Goal: Task Accomplishment & Management: Use online tool/utility

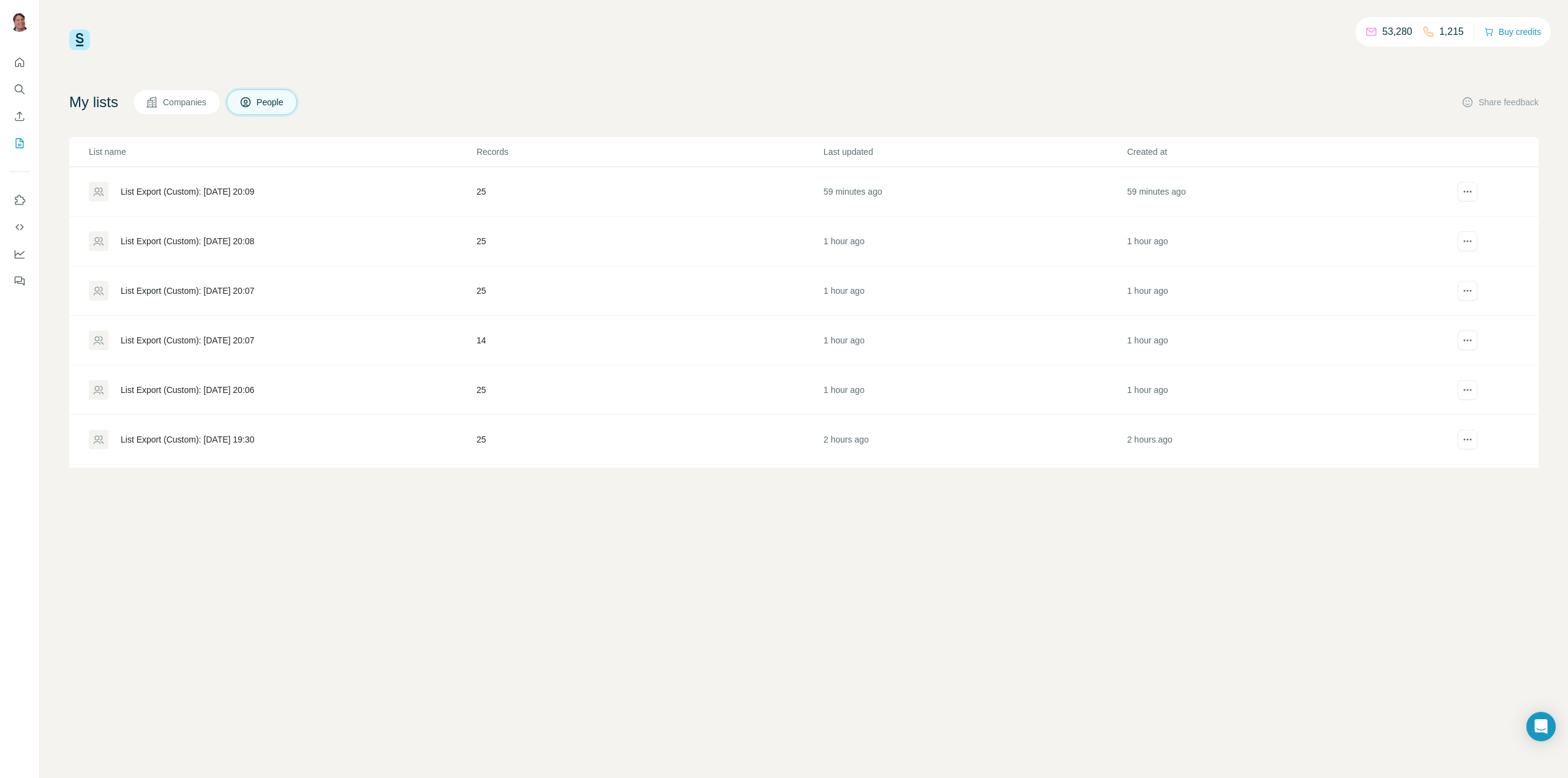
click at [254, 187] on div "List Export (Custom): 31/08/2025 20:09" at bounding box center [187, 191] width 133 height 12
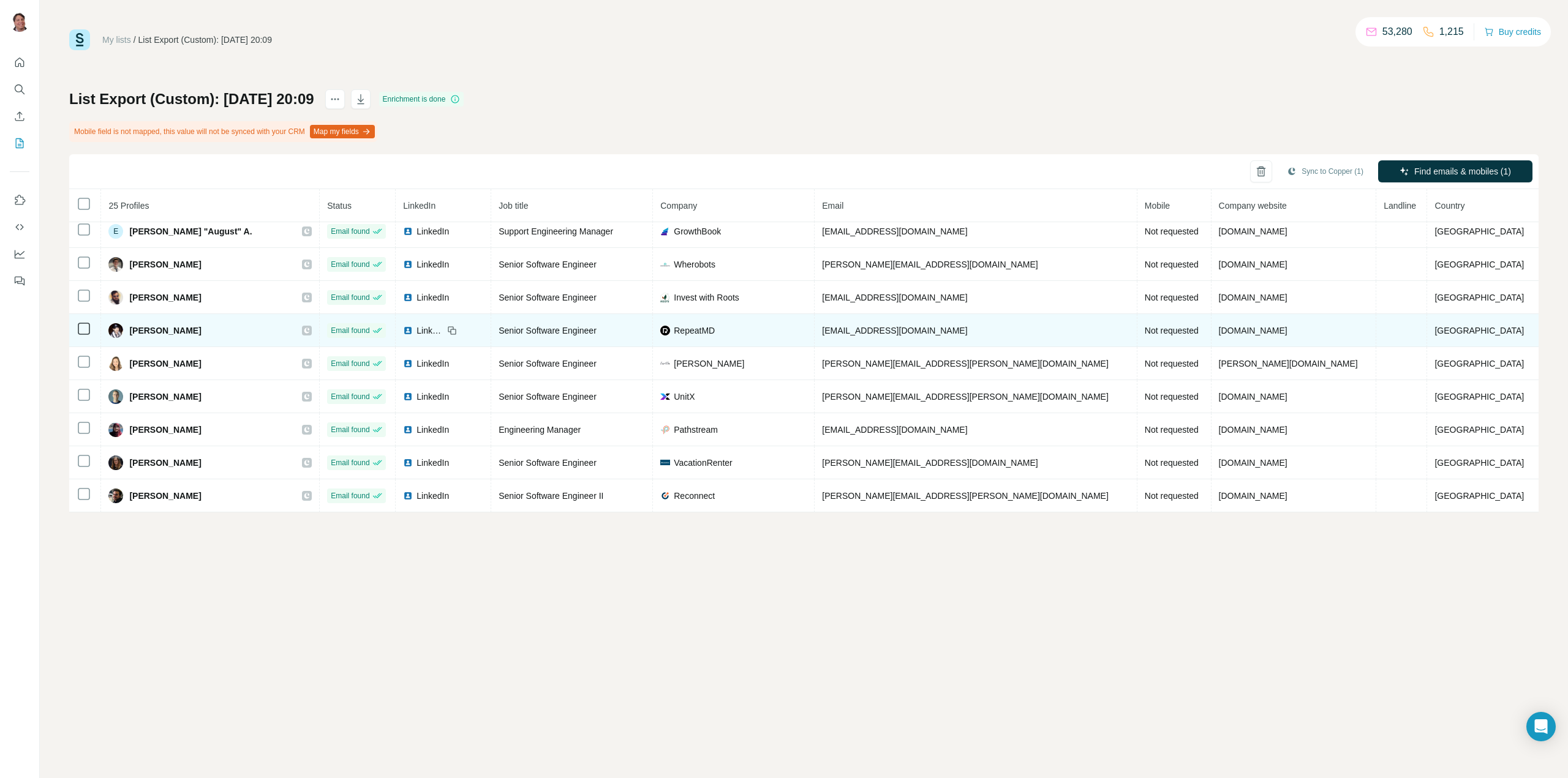
scroll to position [537, 0]
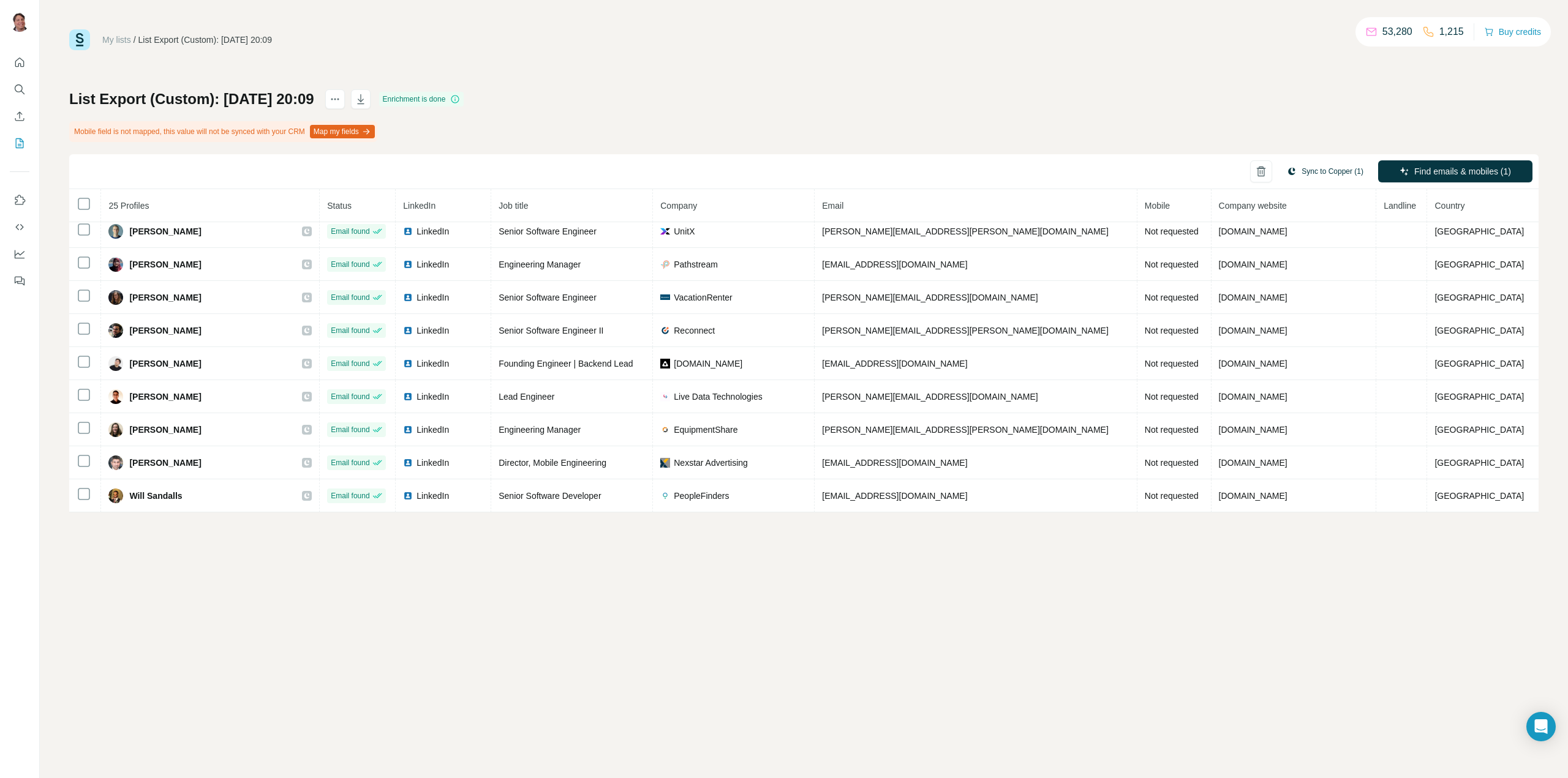
click at [1349, 172] on button "Sync to Copper (1)" at bounding box center [1325, 171] width 93 height 18
click at [1299, 272] on button "Sync to Copper" at bounding box center [1299, 278] width 136 height 25
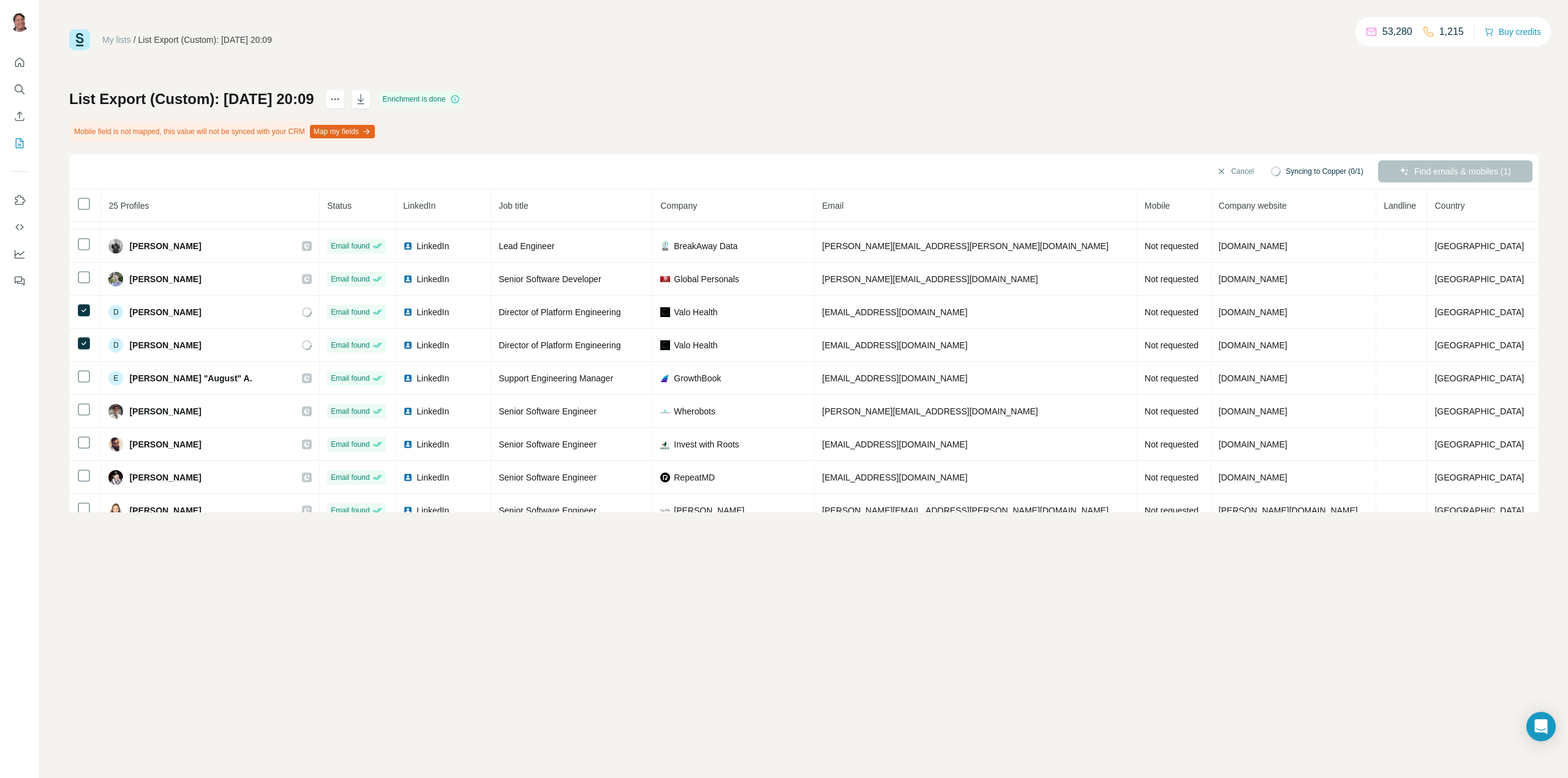
scroll to position [169, 0]
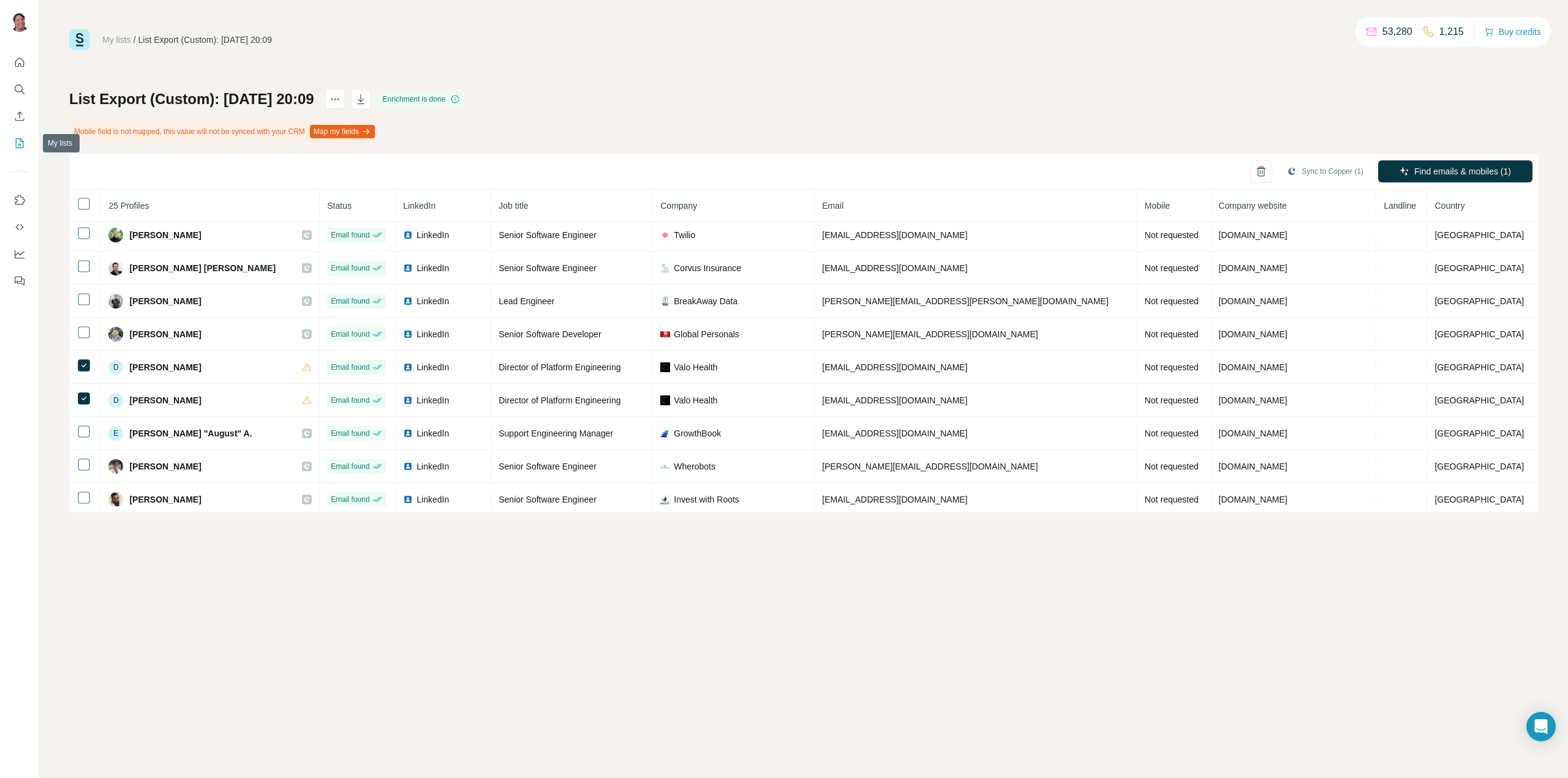
click at [16, 145] on icon "My lists" at bounding box center [19, 143] width 12 height 12
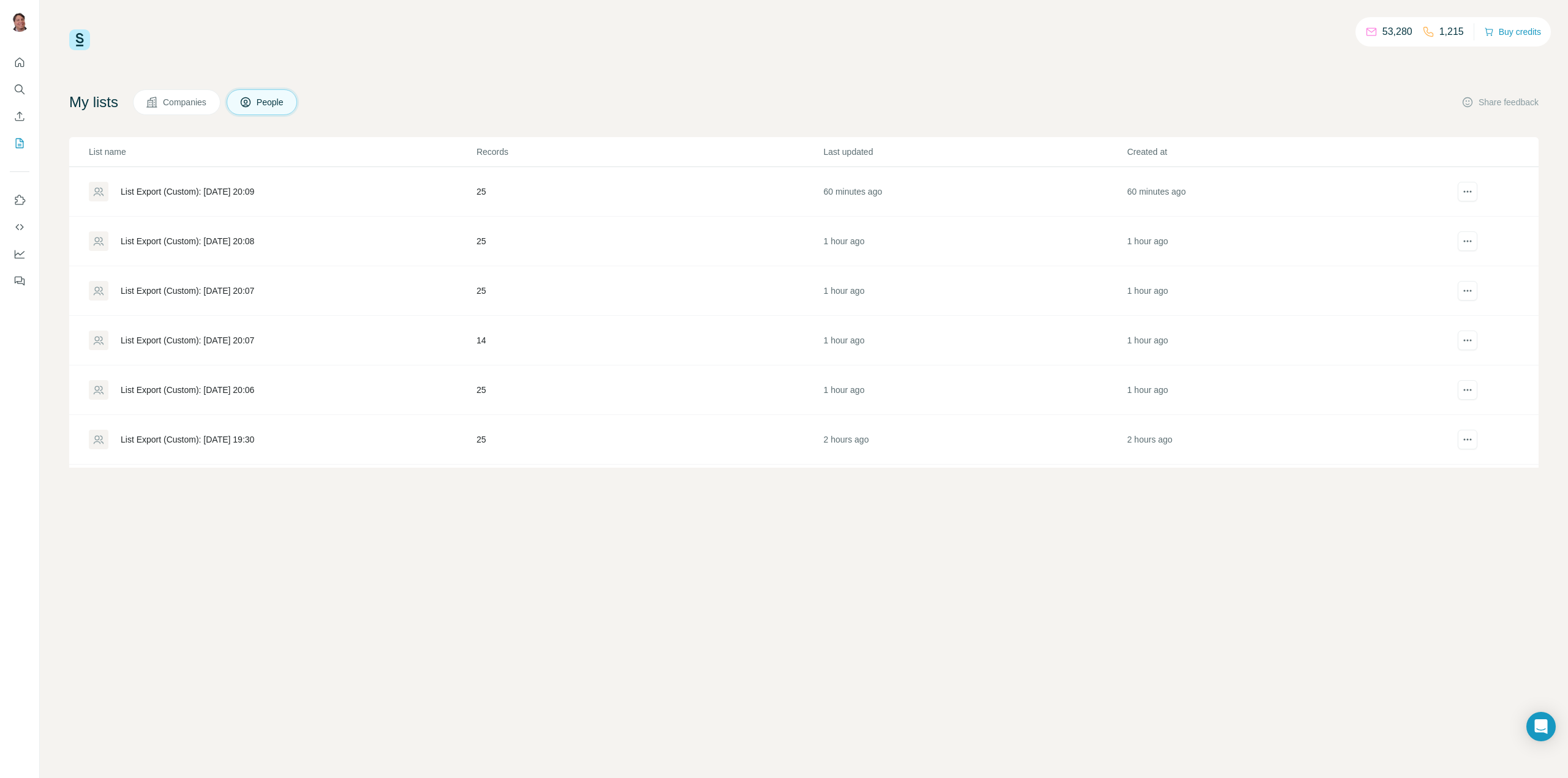
click at [155, 240] on div "List Export (Custom): 31/08/2025 20:08" at bounding box center [187, 240] width 133 height 12
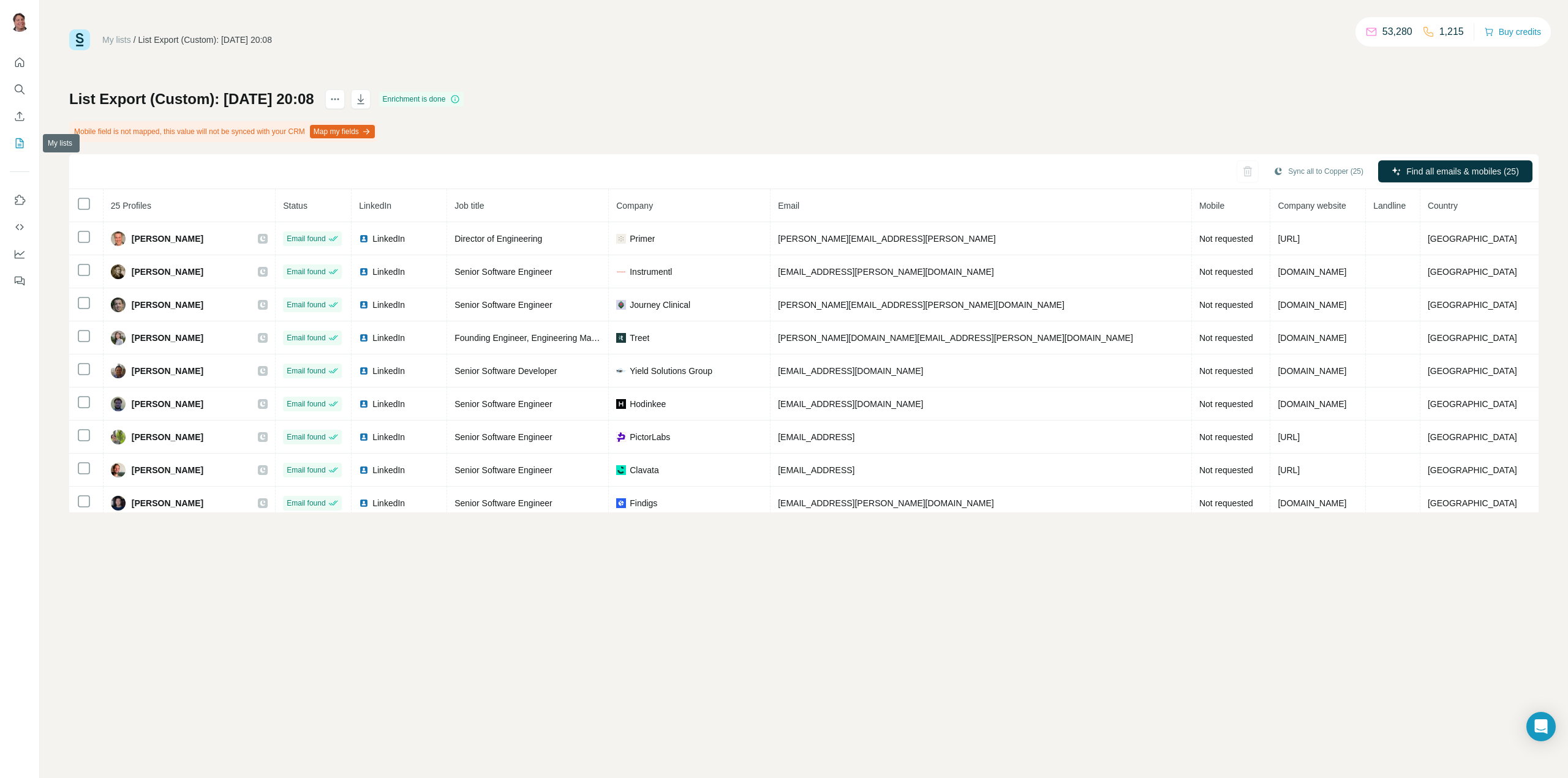
click at [16, 140] on icon "My lists" at bounding box center [19, 143] width 12 height 12
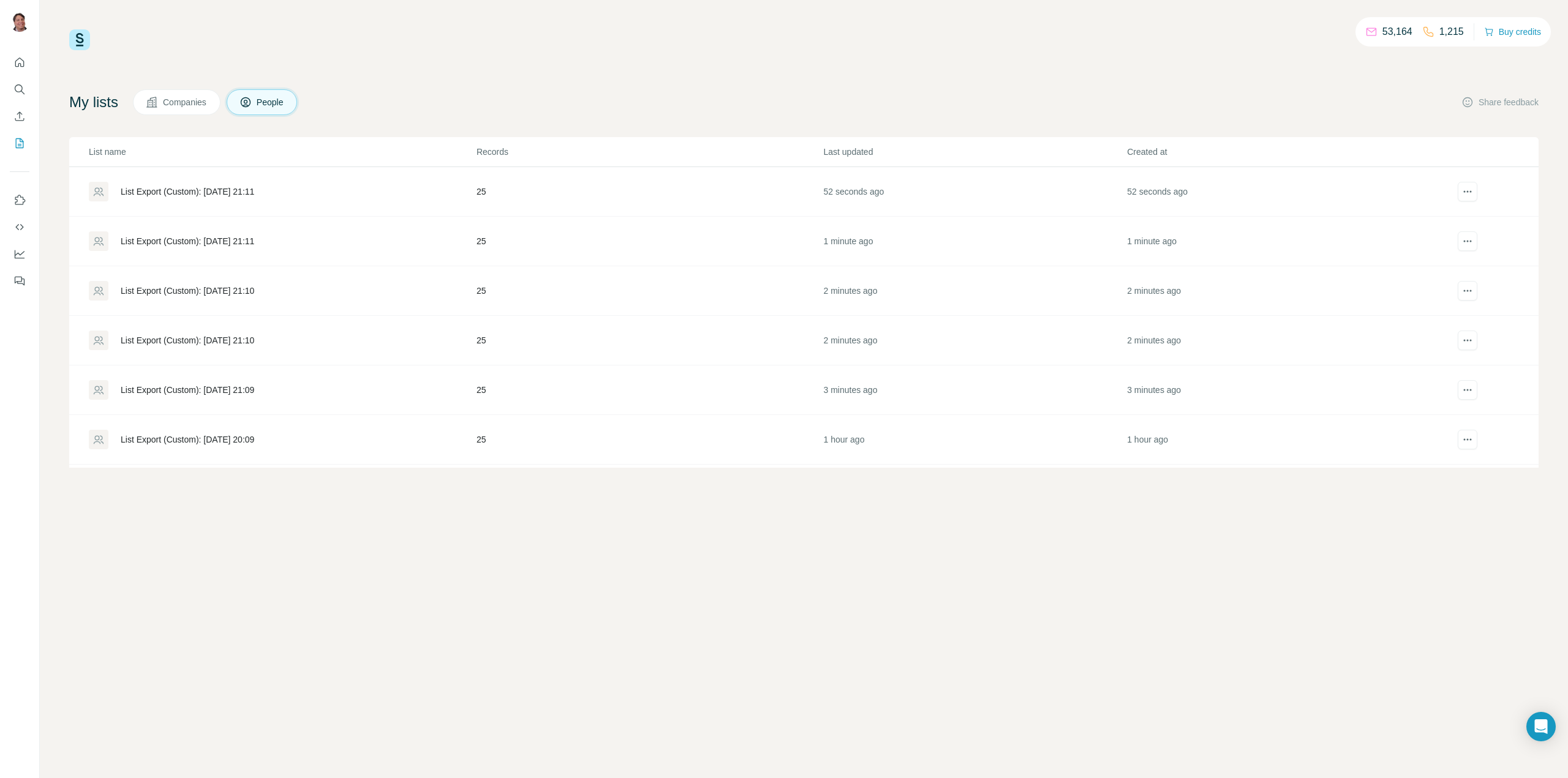
click at [248, 187] on div "List Export (Custom): 31/08/2025 21:11" at bounding box center [187, 191] width 133 height 12
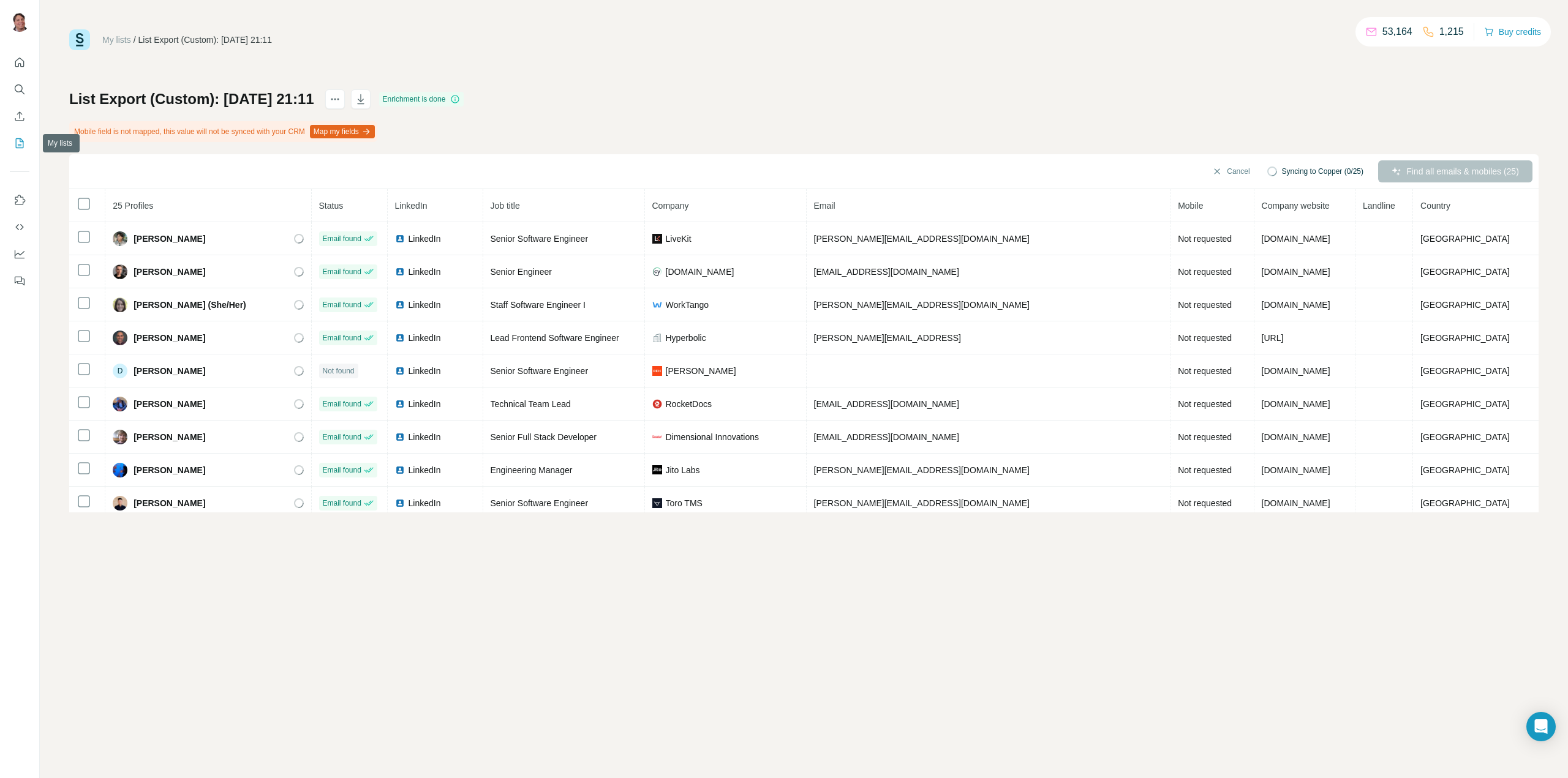
click at [19, 139] on icon "My lists" at bounding box center [20, 142] width 6 height 8
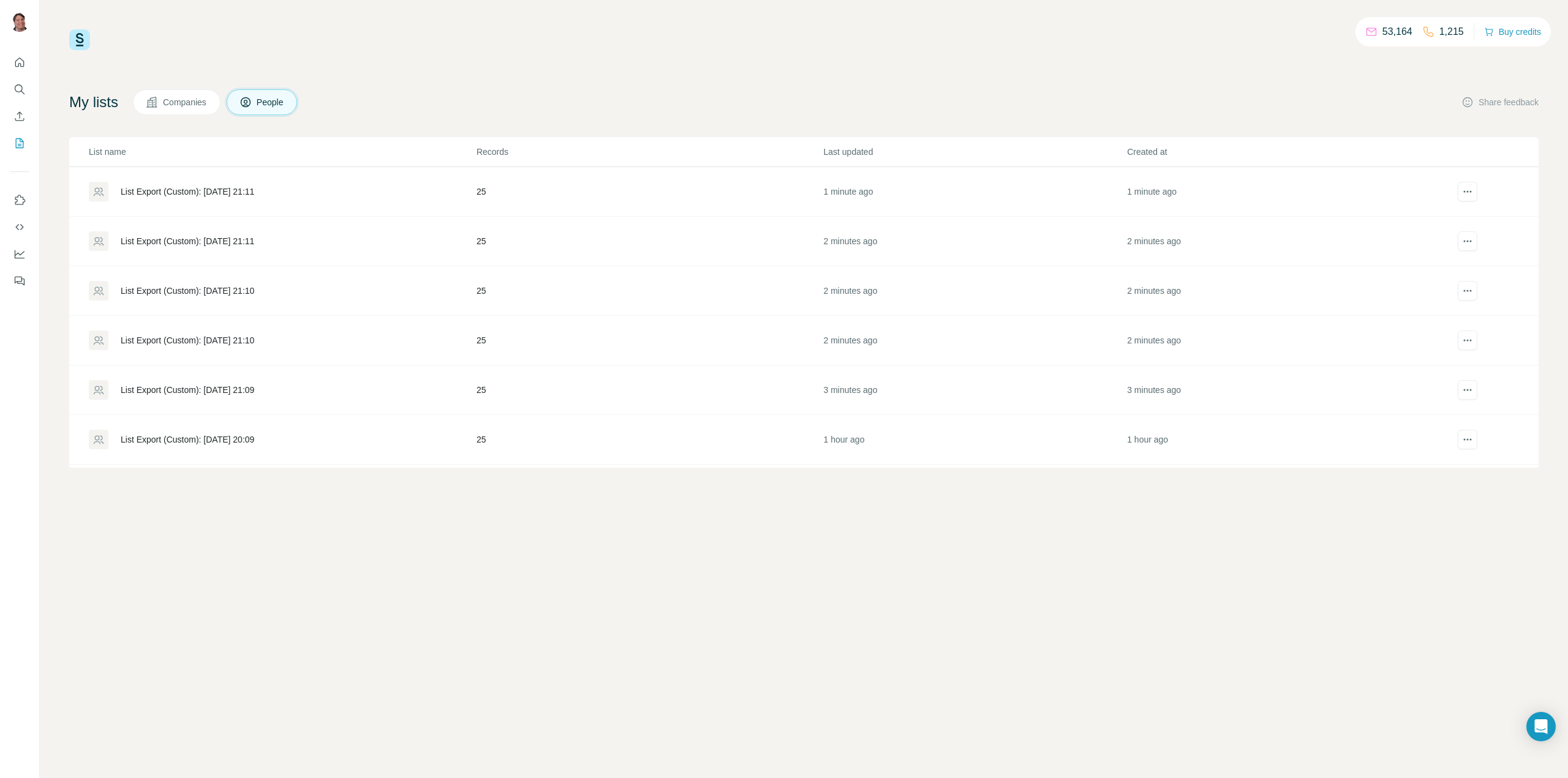
click at [158, 293] on div "List Export (Custom): [DATE] 21:10" at bounding box center [187, 290] width 133 height 12
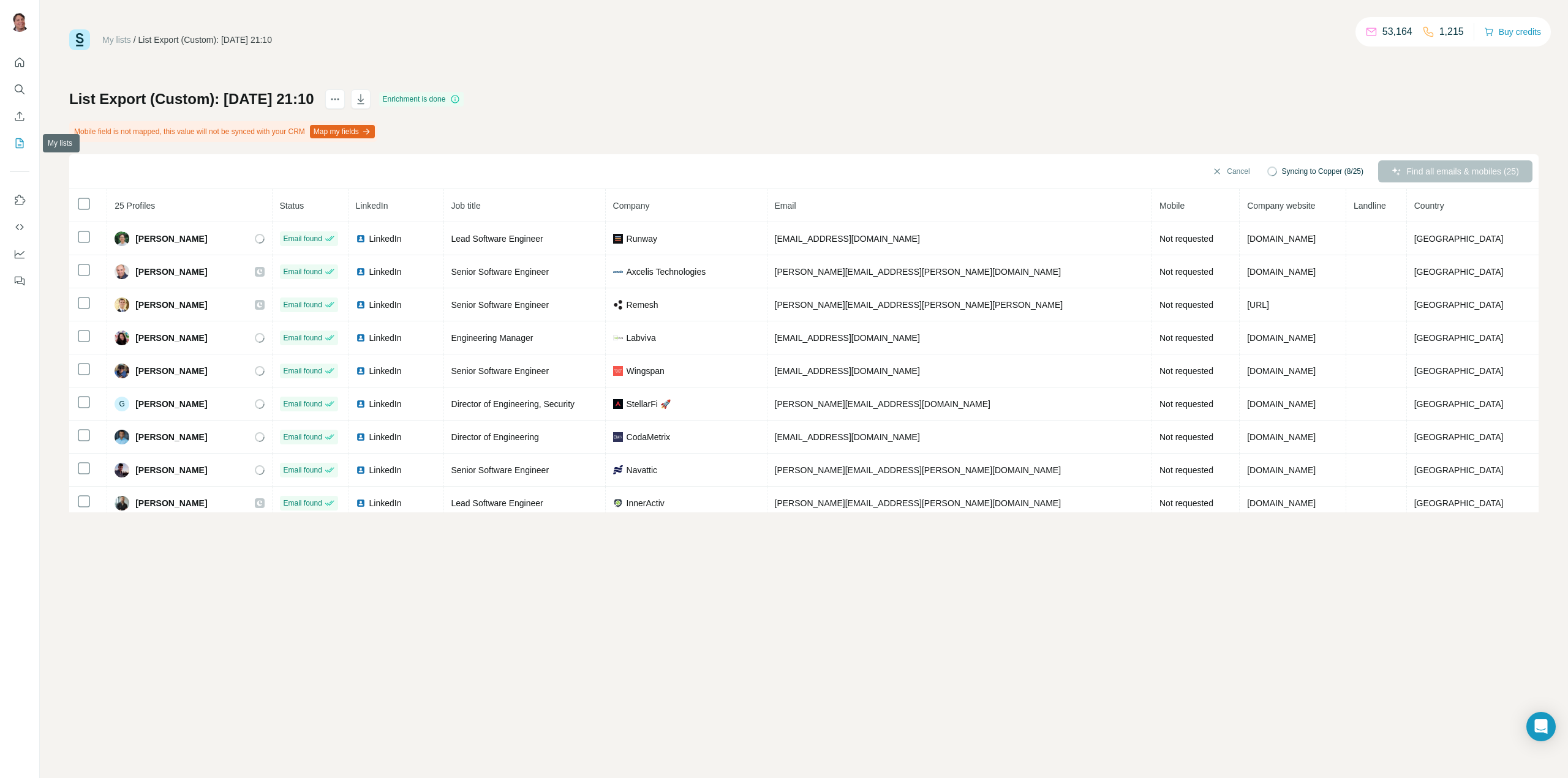
click at [20, 142] on icon "My lists" at bounding box center [20, 142] width 6 height 8
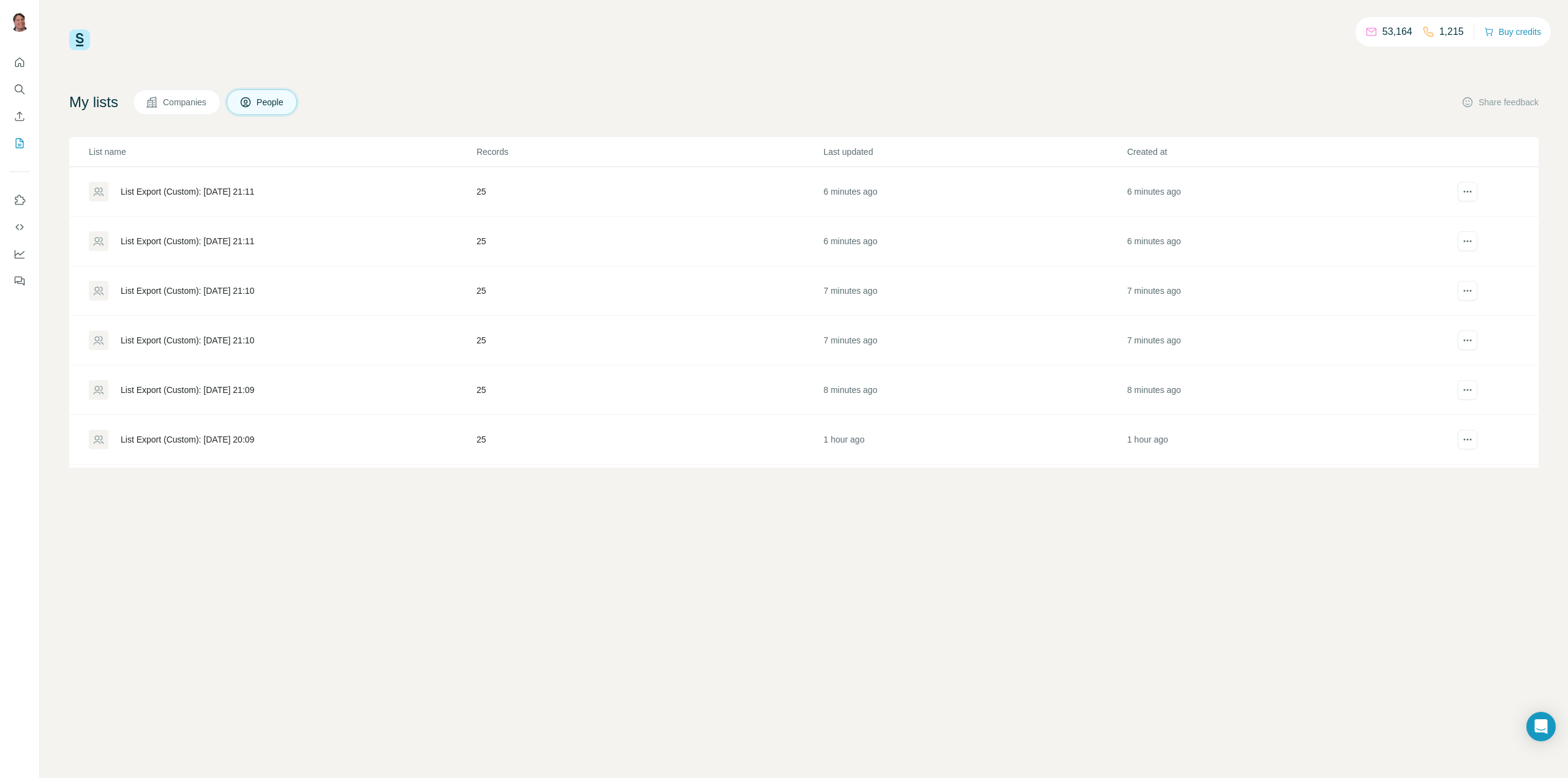
click at [249, 193] on div "List Export (Custom): [DATE] 21:11" at bounding box center [187, 191] width 133 height 12
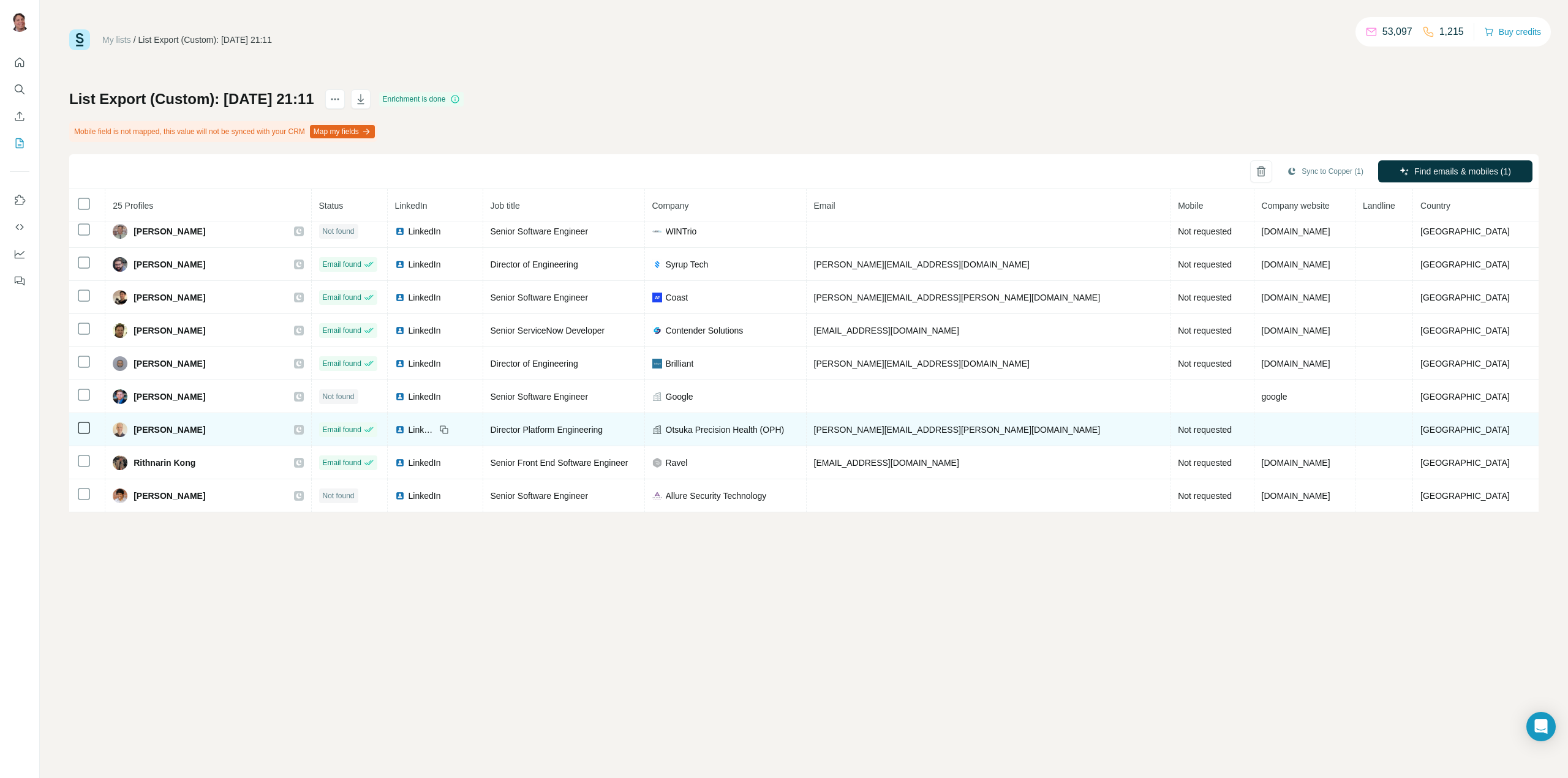
scroll to position [537, 0]
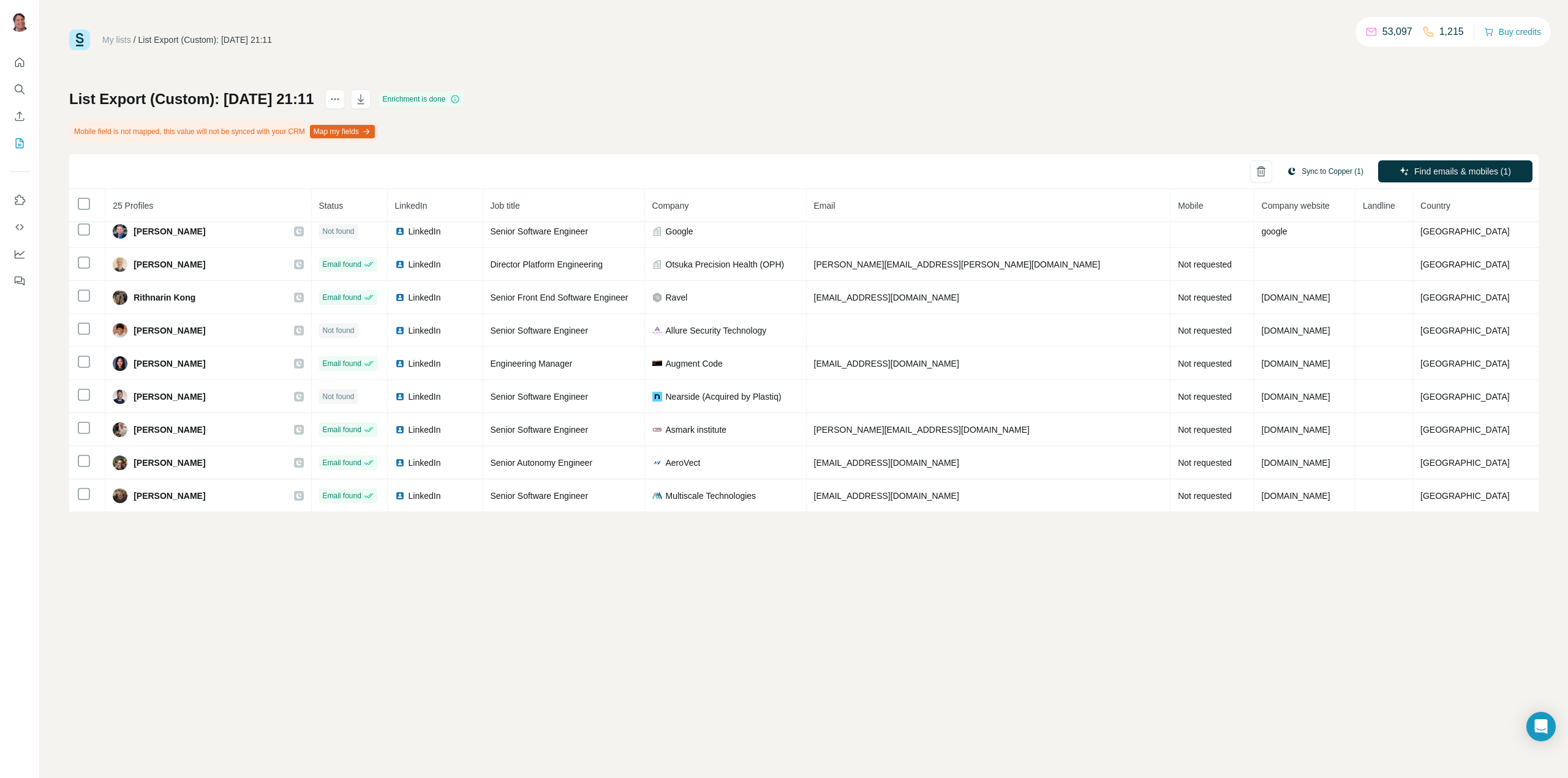
click at [1317, 173] on button "Sync to Copper (1)" at bounding box center [1325, 171] width 93 height 18
click at [1275, 279] on button "Sync to Copper" at bounding box center [1299, 278] width 136 height 25
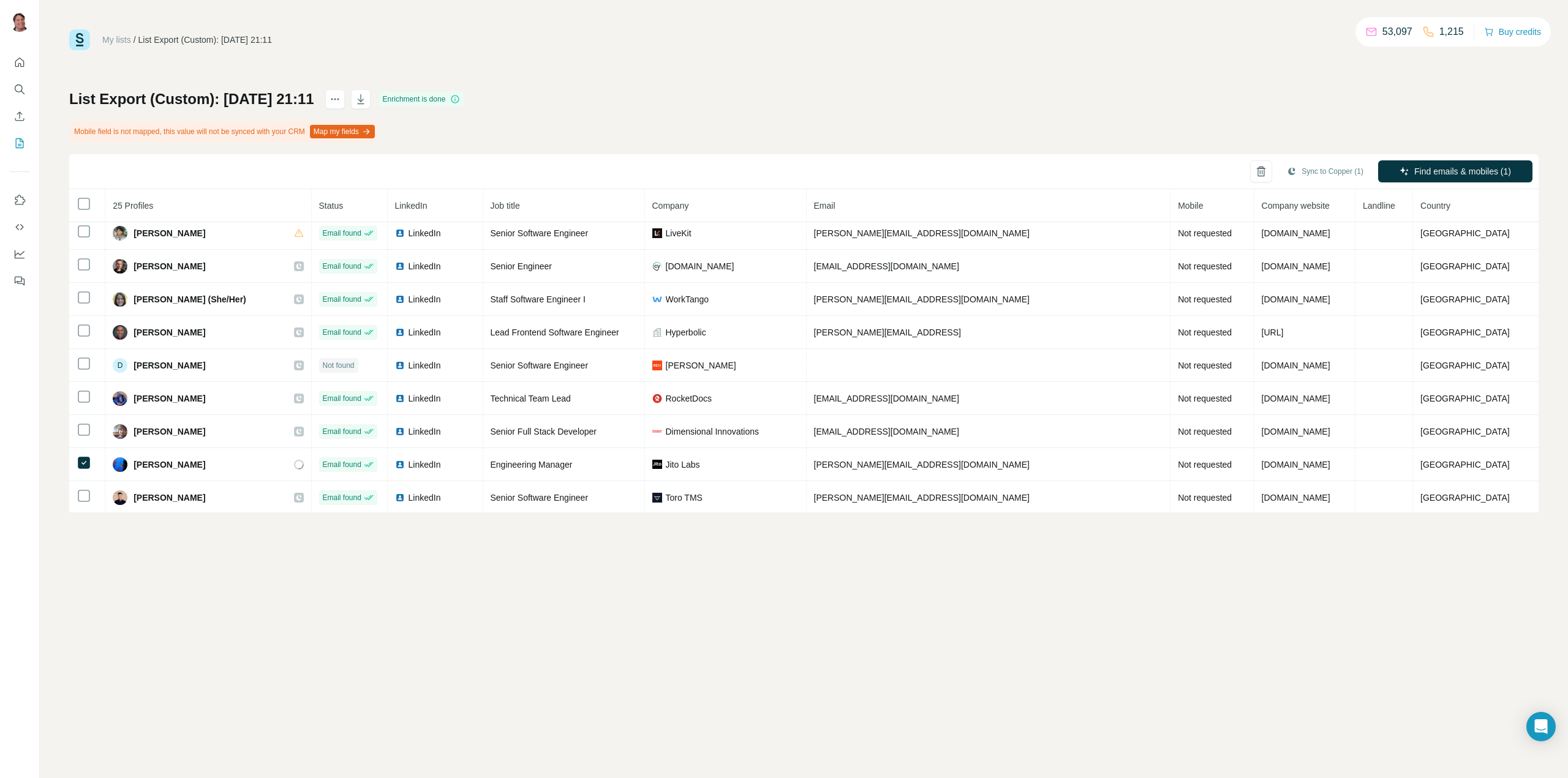
scroll to position [0, 0]
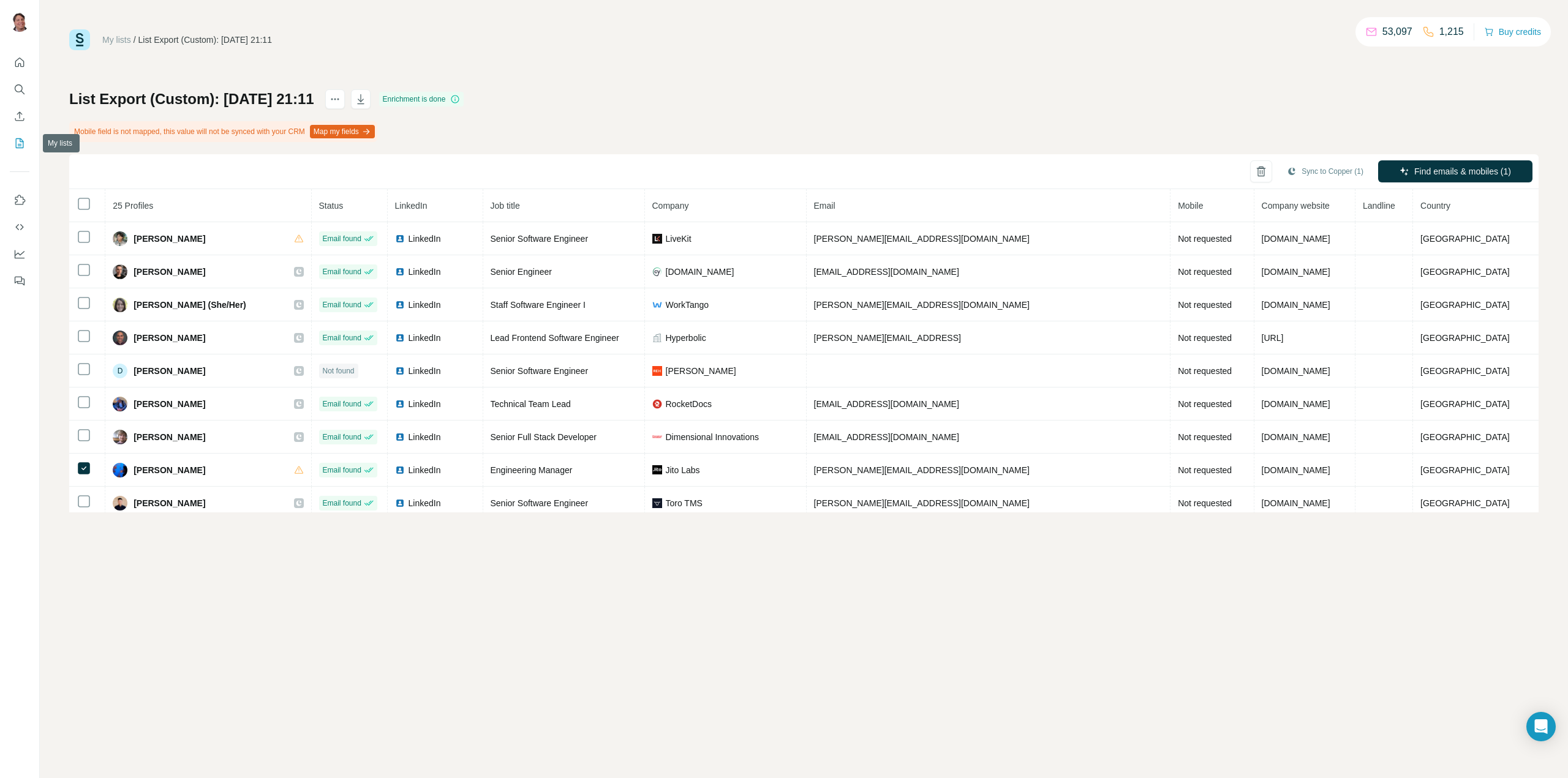
click at [19, 145] on icon "My lists" at bounding box center [20, 142] width 6 height 8
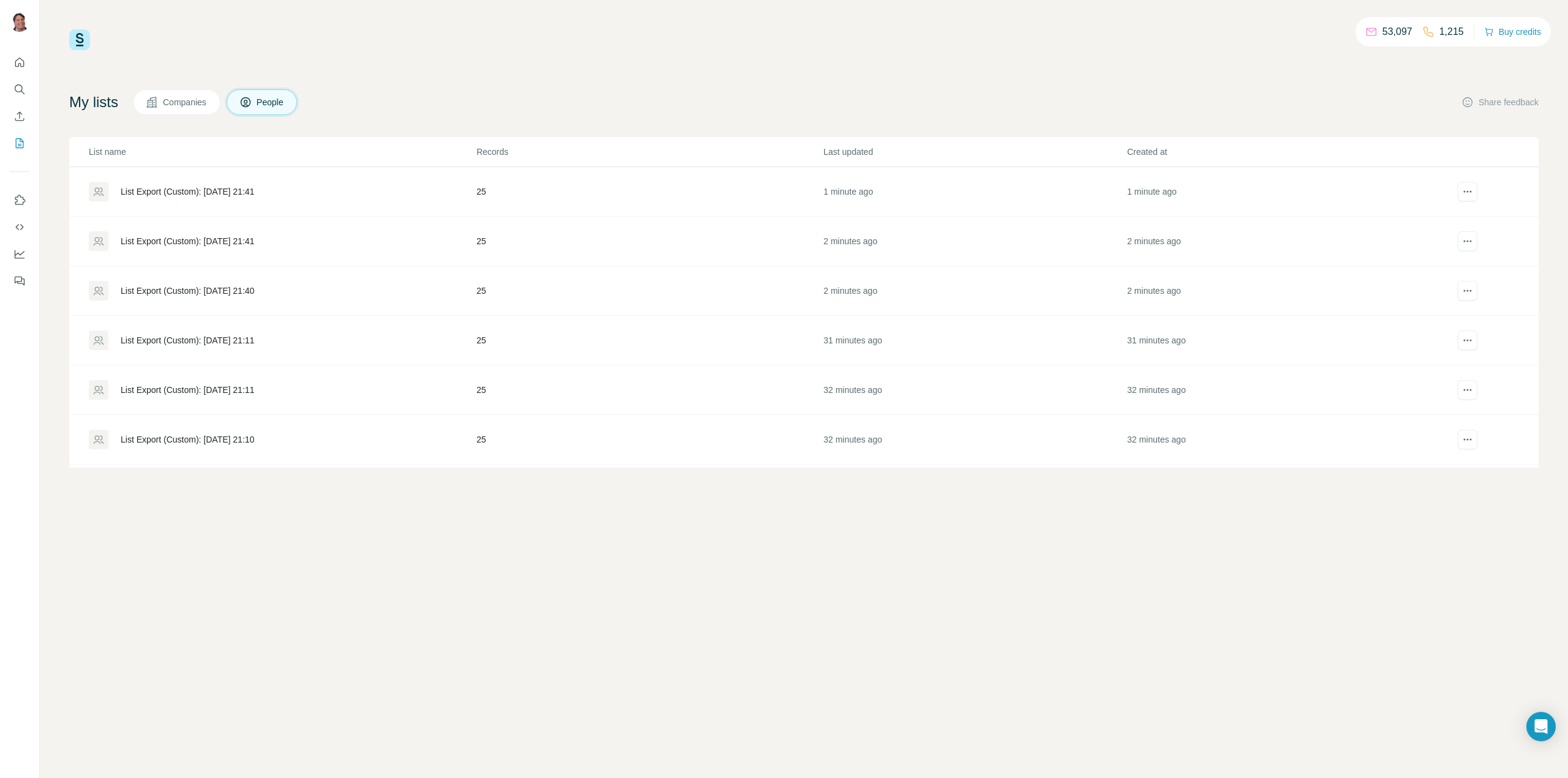
click at [214, 290] on div "List Export (Custom): 31/08/2025 21:40" at bounding box center [187, 290] width 133 height 12
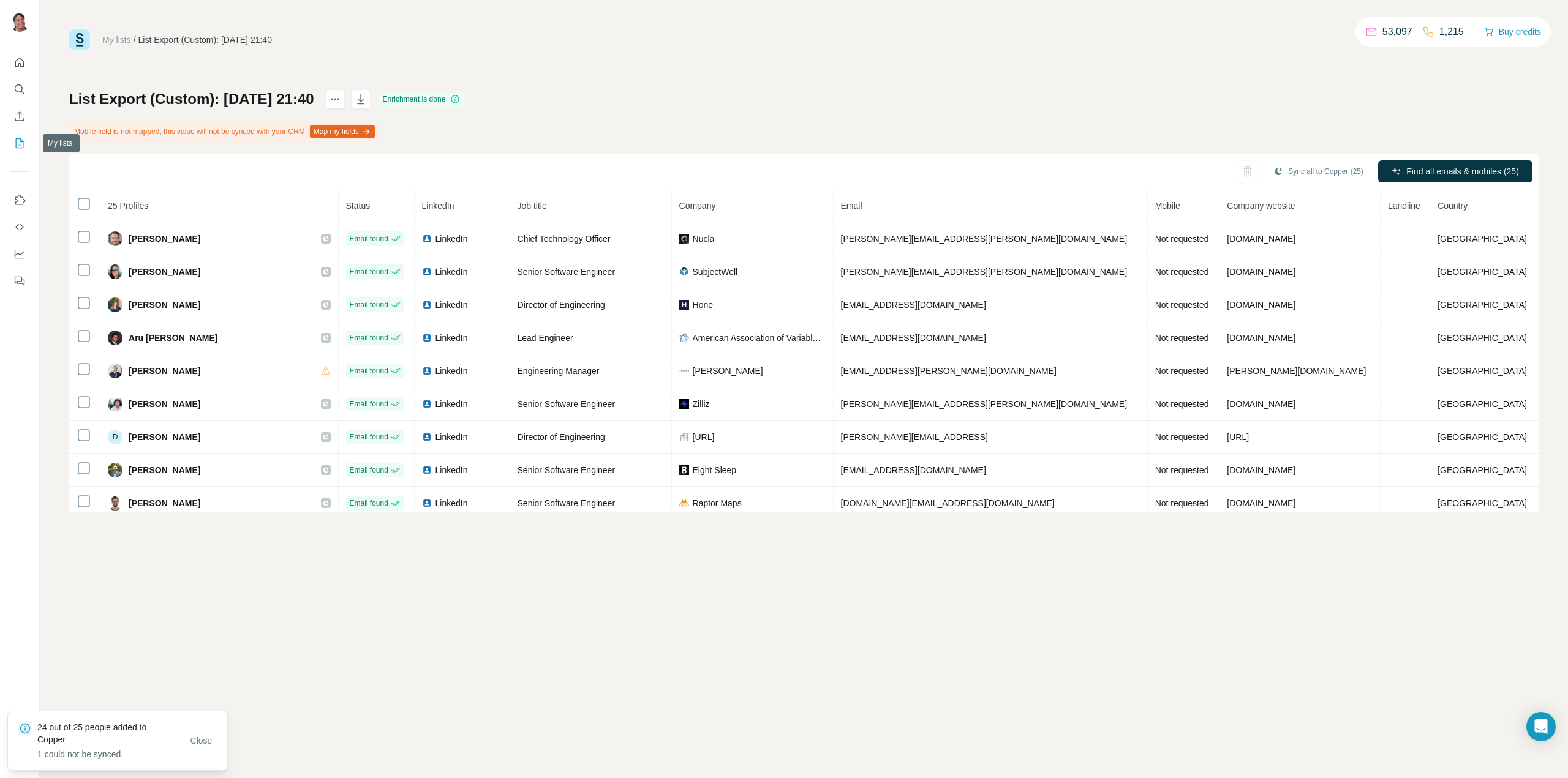
click at [17, 140] on icon "My lists" at bounding box center [19, 143] width 12 height 12
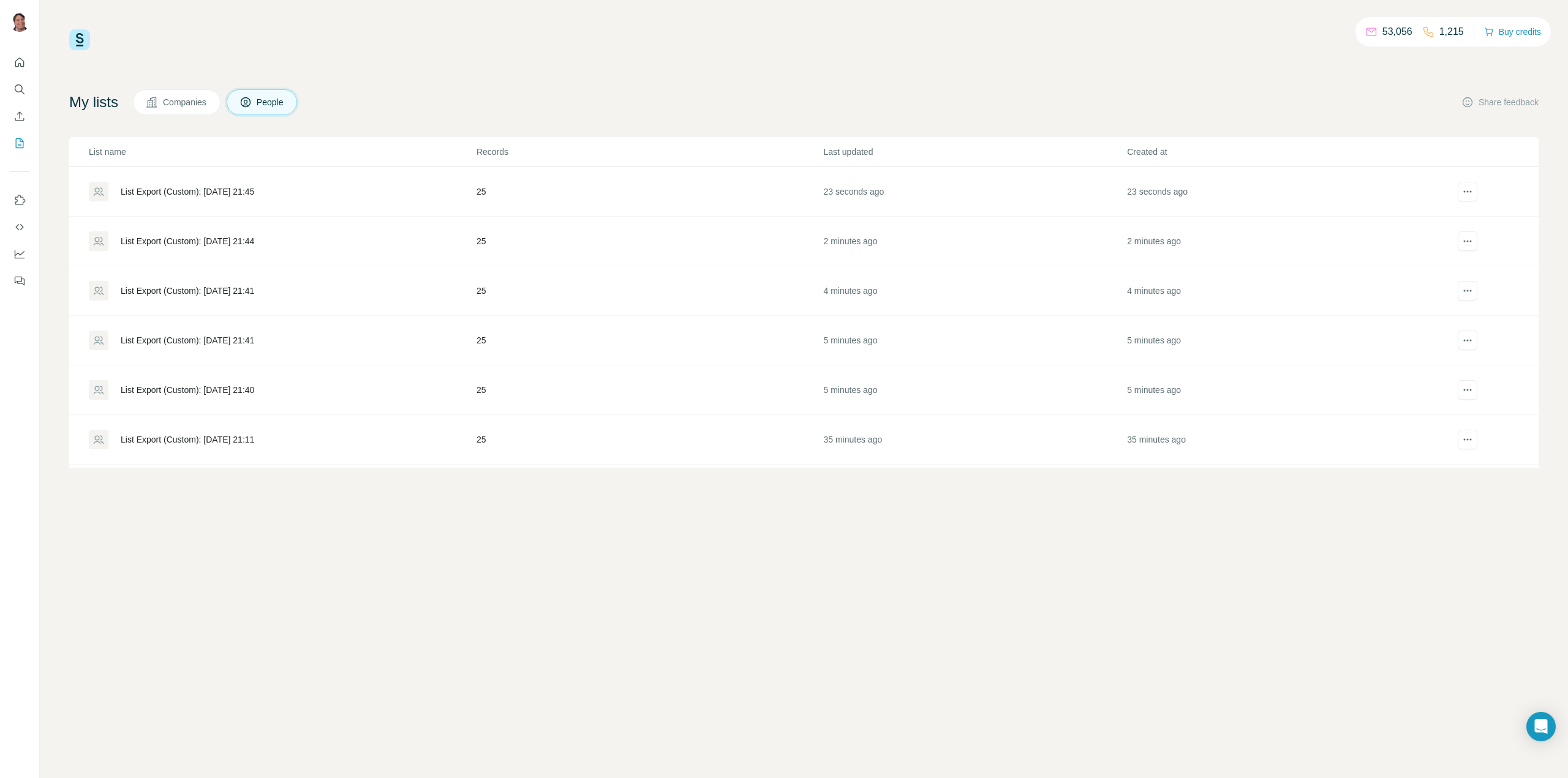
click at [223, 239] on div "List Export (Custom): [DATE] 21:44" at bounding box center [187, 240] width 133 height 12
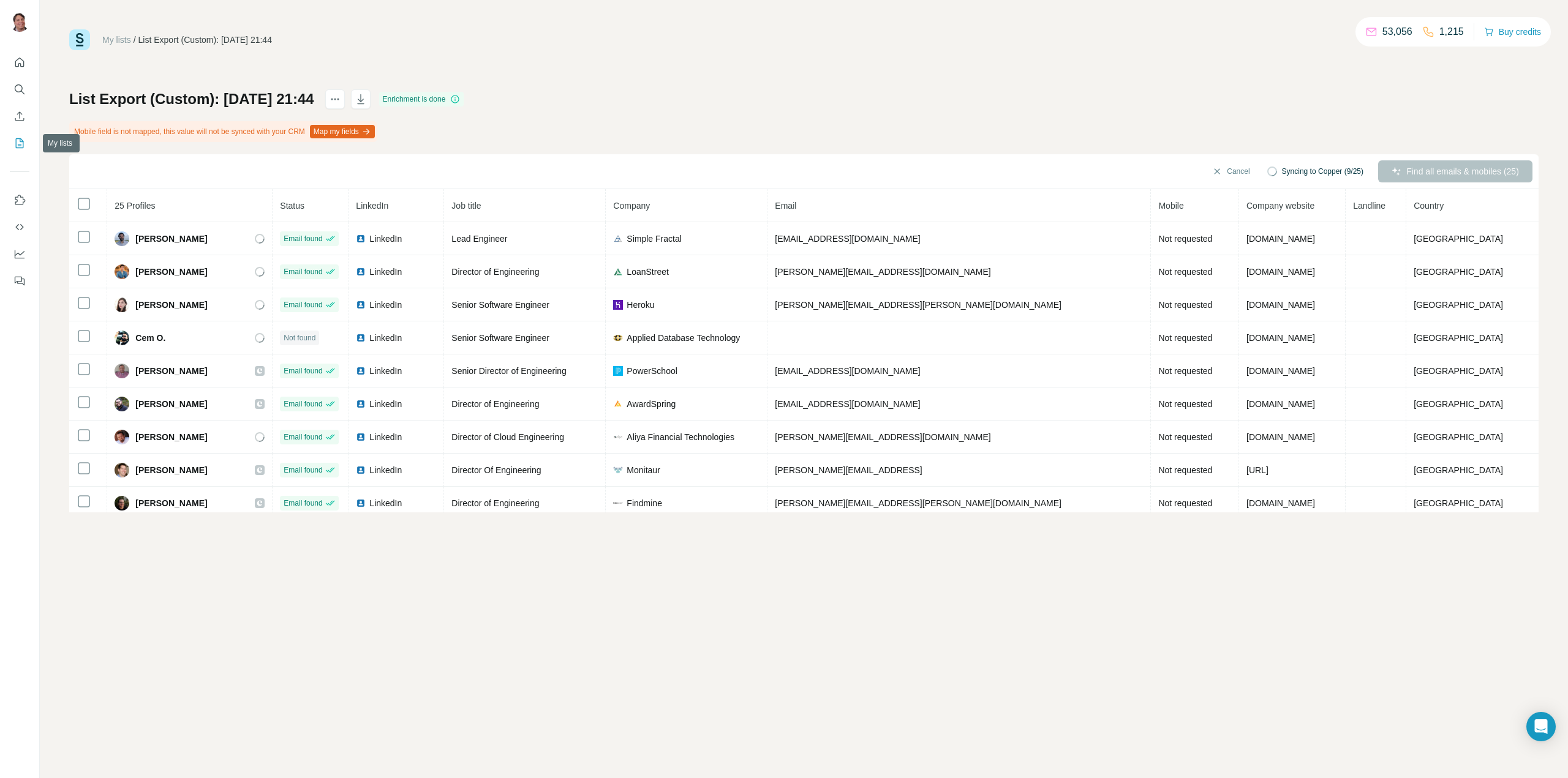
click at [21, 143] on icon "My lists" at bounding box center [19, 143] width 12 height 12
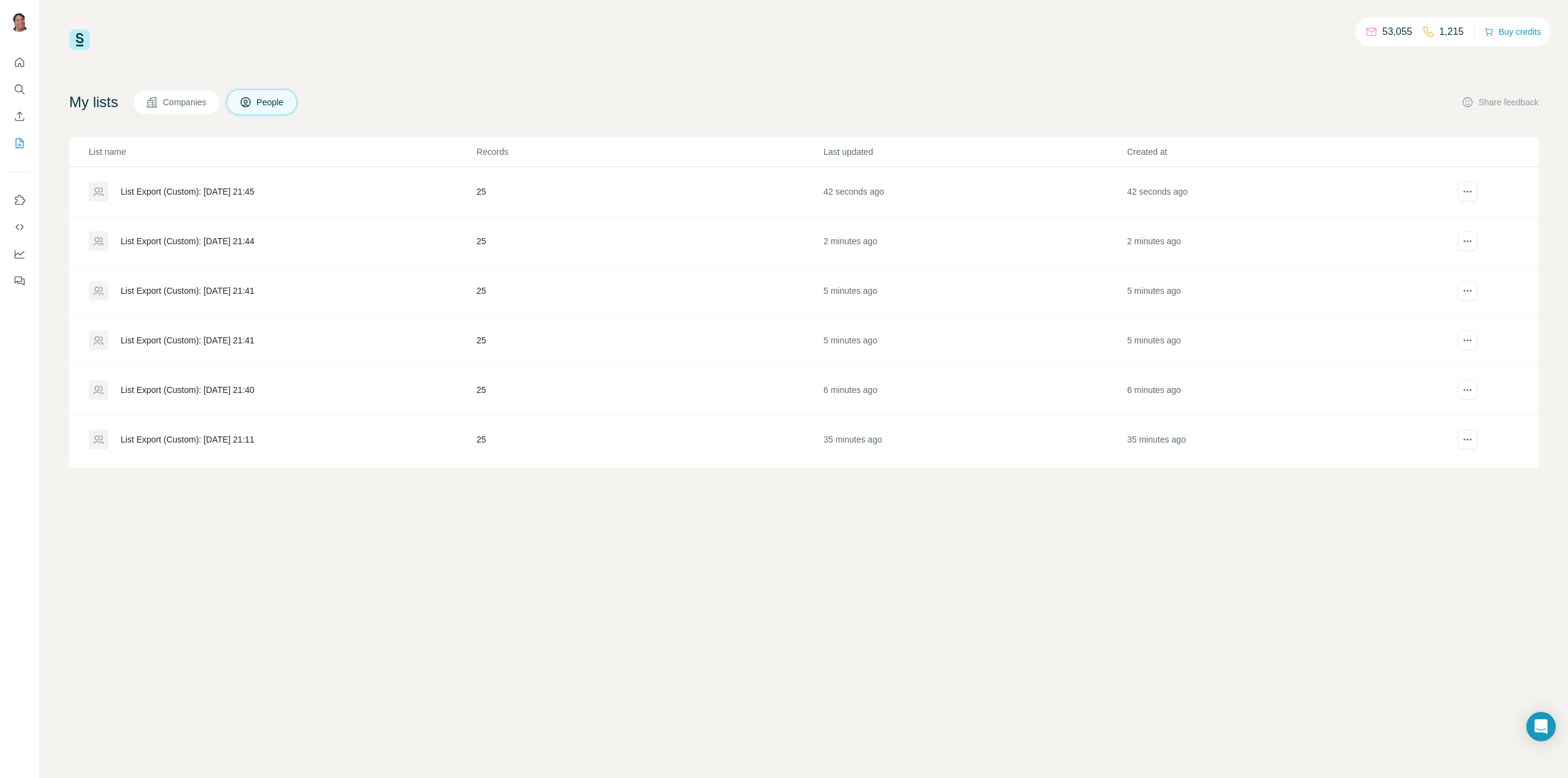
click at [202, 187] on div "List Export (Custom): [DATE] 21:45" at bounding box center [187, 191] width 133 height 12
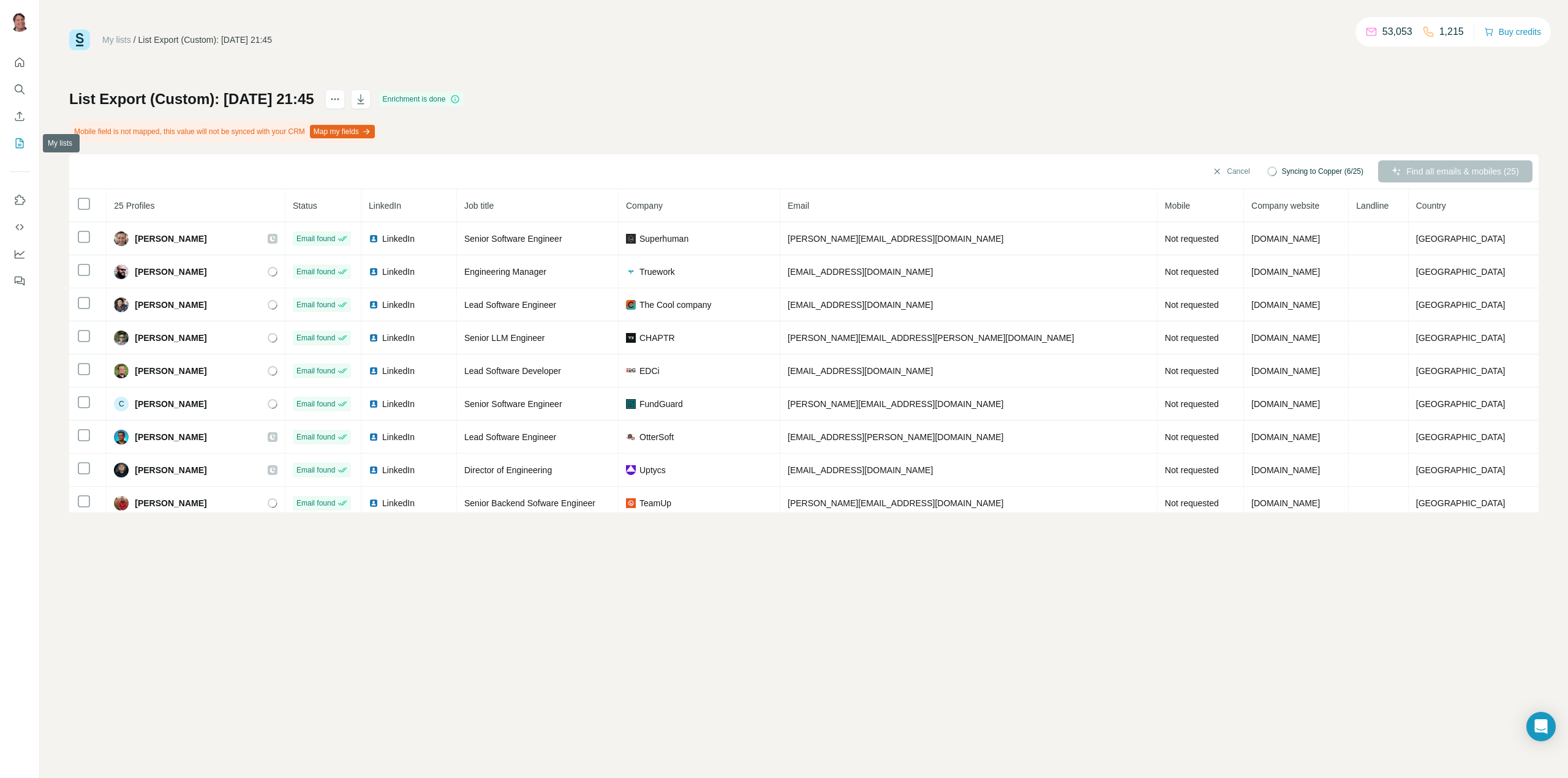
click at [21, 138] on icon "My lists" at bounding box center [19, 143] width 12 height 12
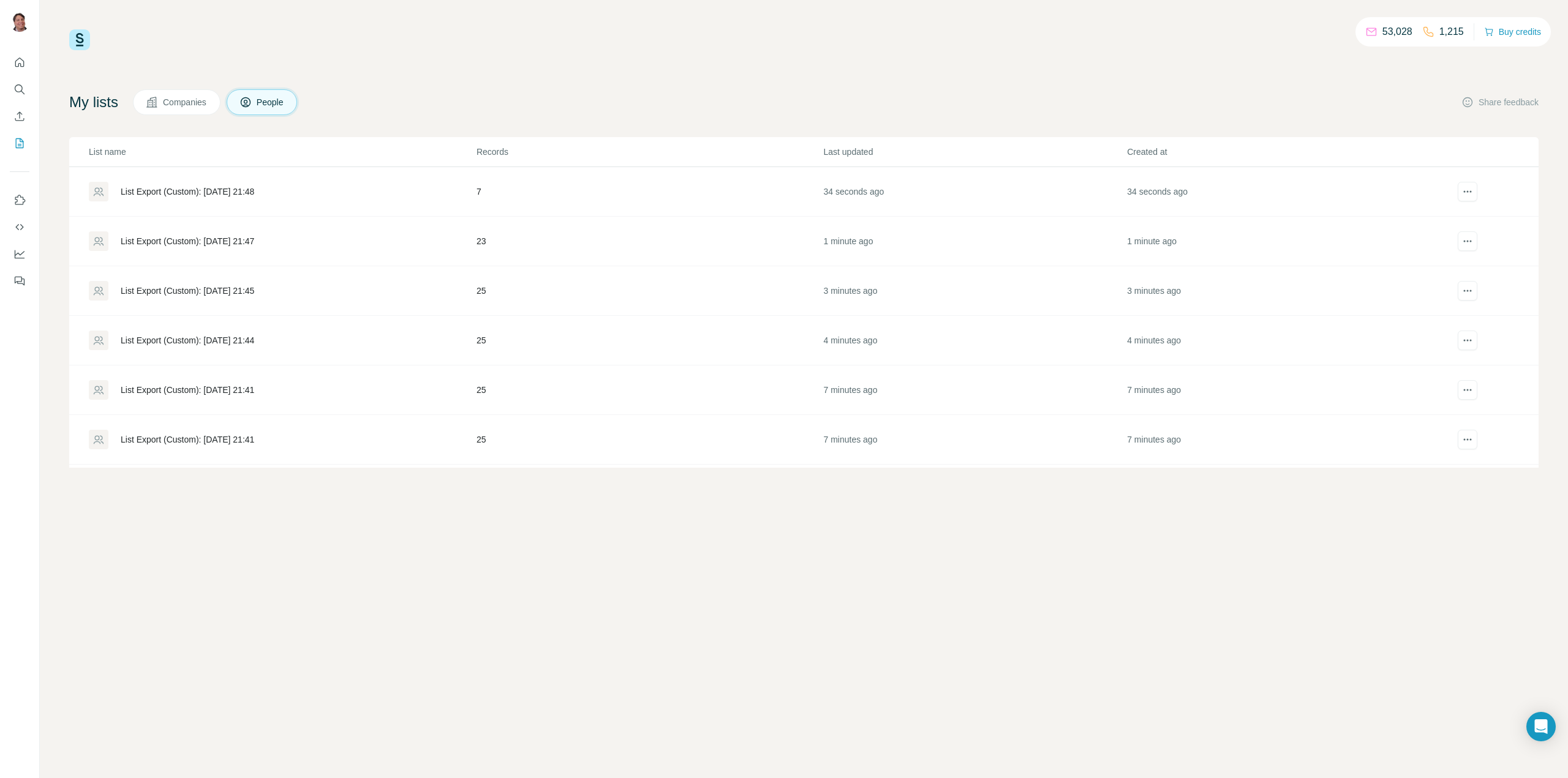
click at [235, 337] on div "List Export (Custom): [DATE] 21:44" at bounding box center [187, 340] width 133 height 12
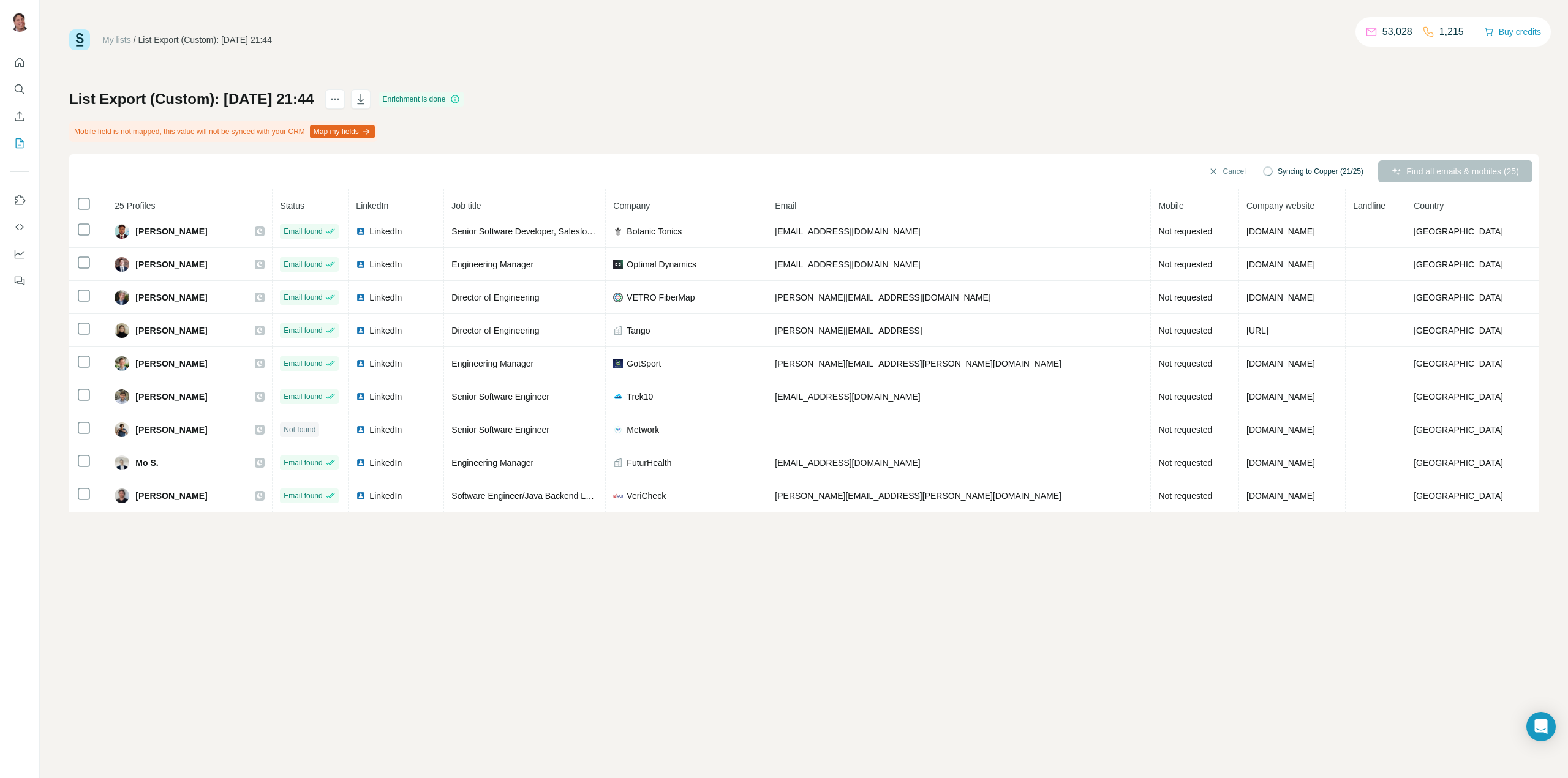
scroll to position [537, 0]
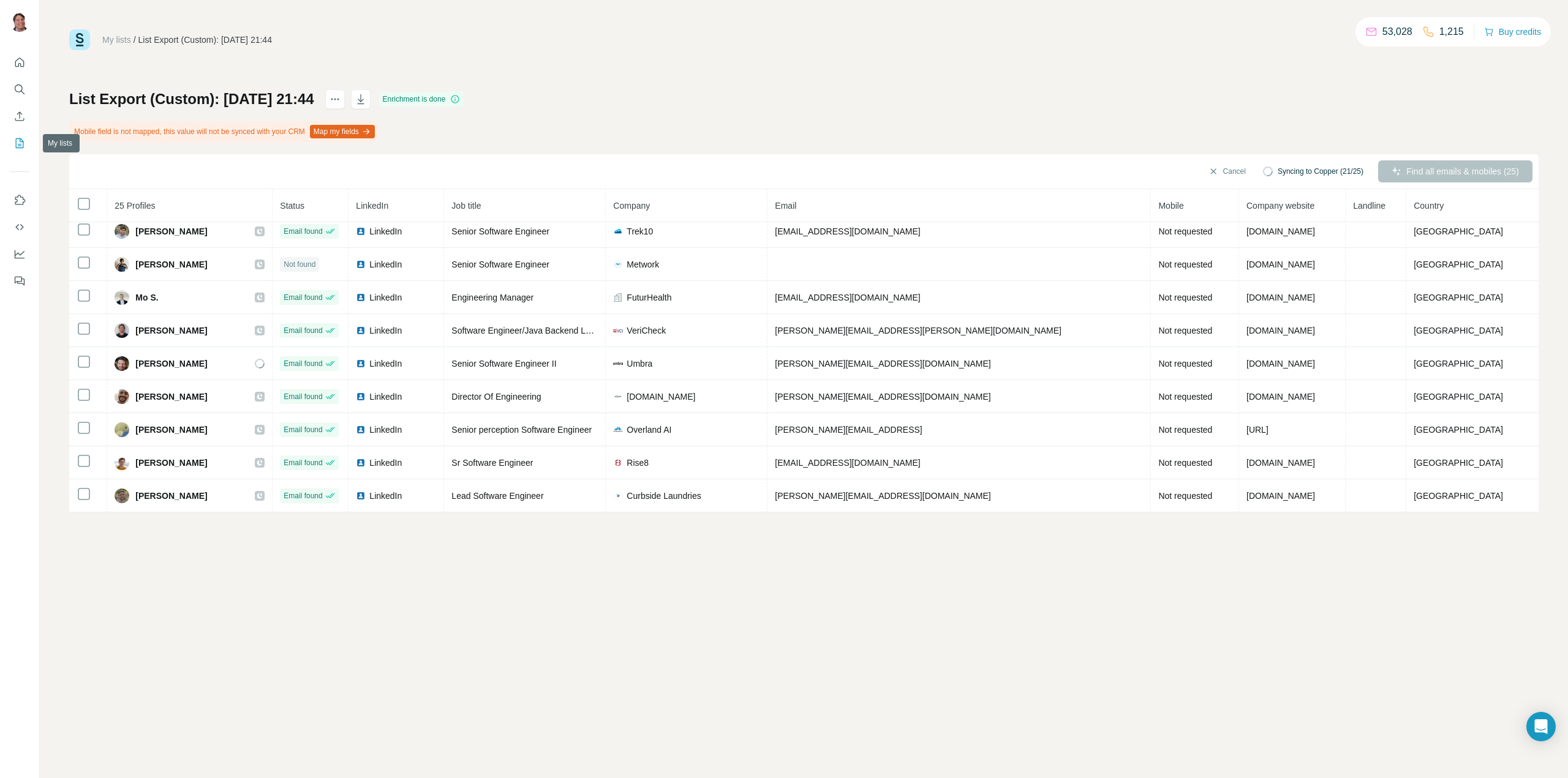
click at [18, 143] on icon "My lists" at bounding box center [19, 143] width 12 height 12
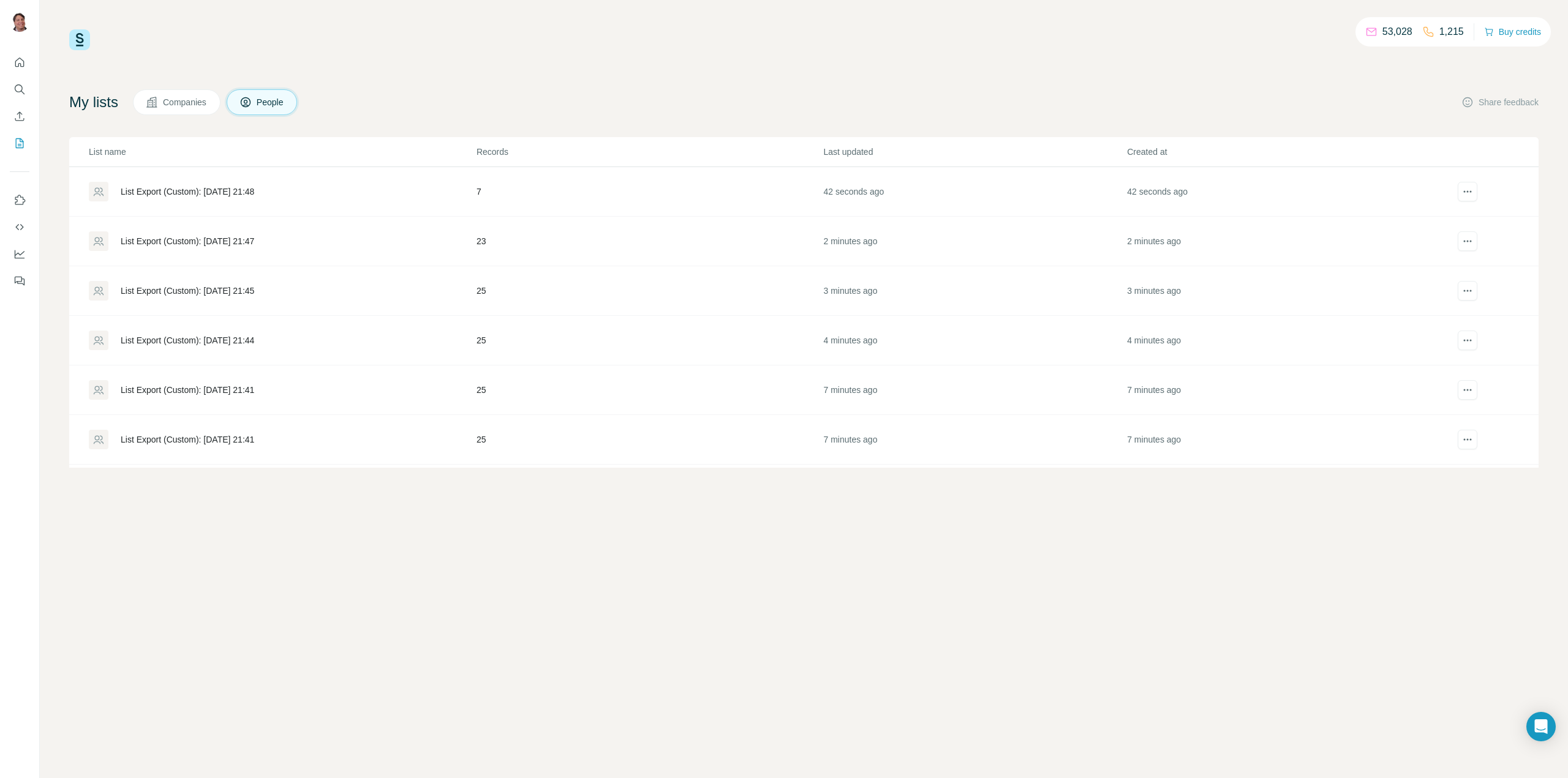
click at [231, 237] on div "List Export (Custom): [DATE] 21:47" at bounding box center [187, 240] width 133 height 12
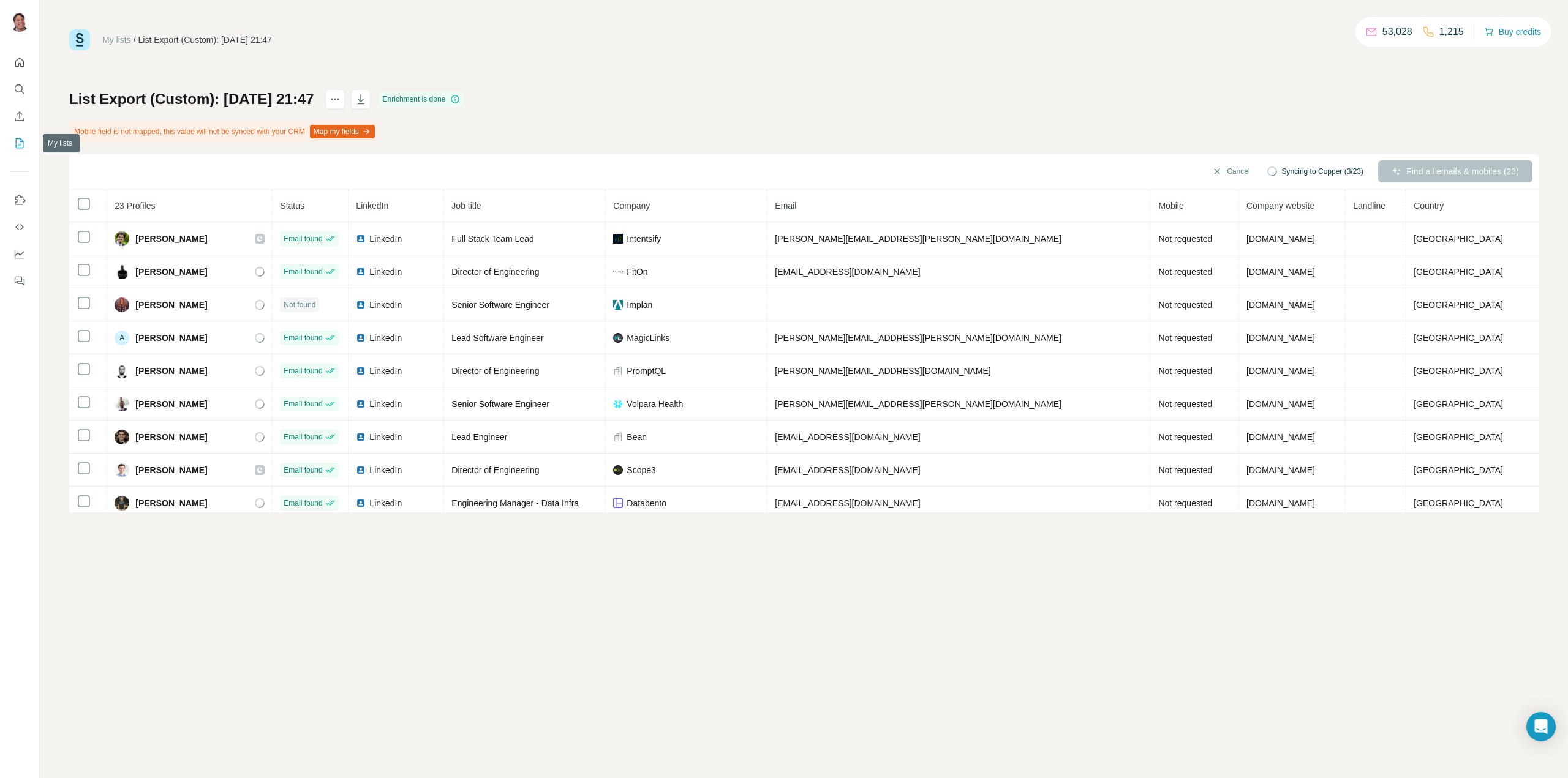
click at [17, 145] on icon "My lists" at bounding box center [19, 143] width 12 height 12
